Goal: Go to known website: Access a specific website the user already knows

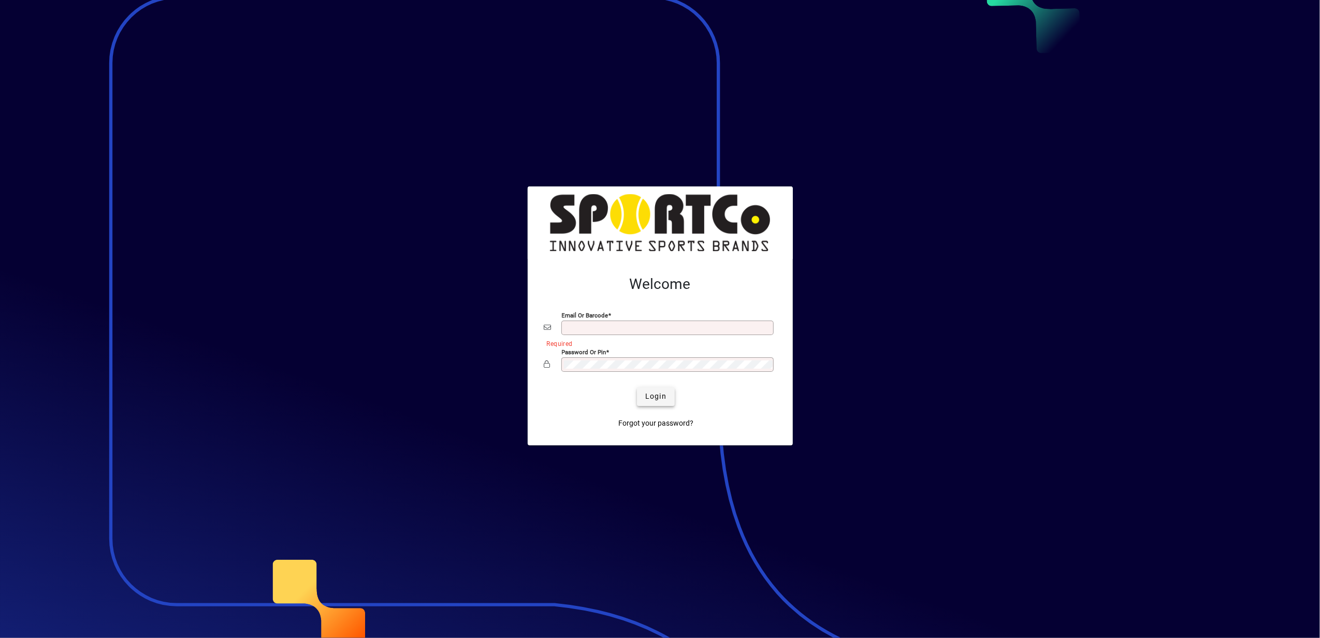
type input "**********"
click at [659, 399] on span "Login" at bounding box center [655, 396] width 21 height 11
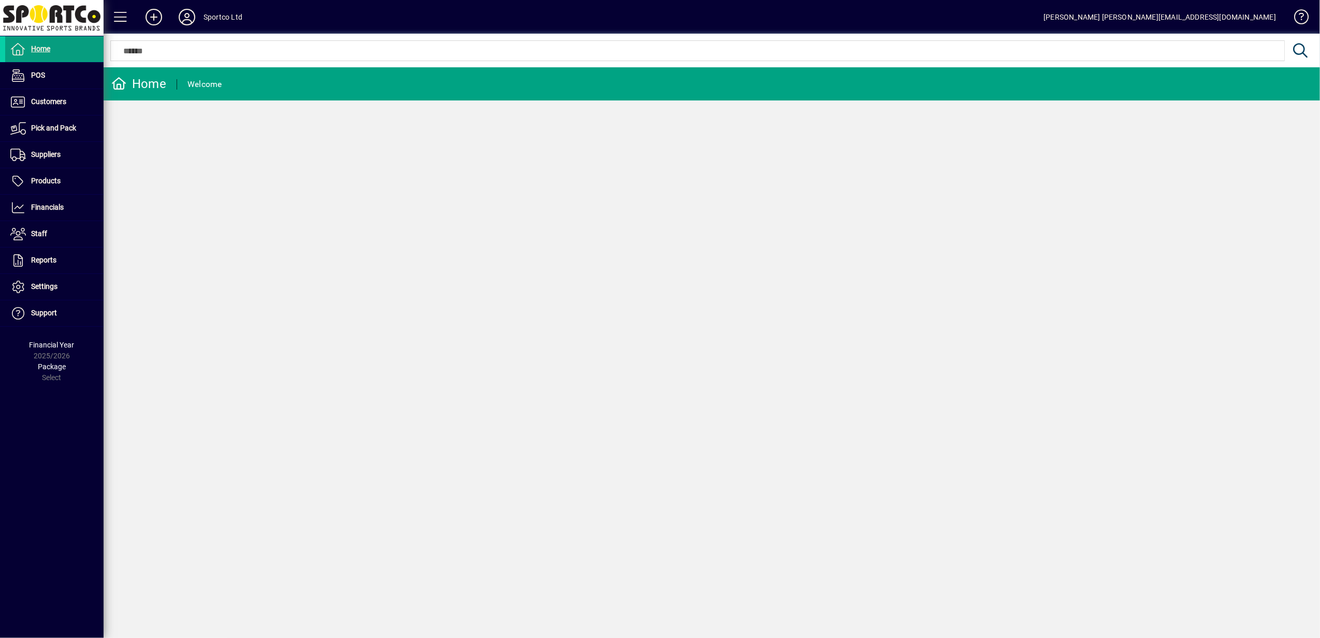
click at [122, 85] on icon at bounding box center [119, 83] width 16 height 12
